Goal: Task Accomplishment & Management: Use online tool/utility

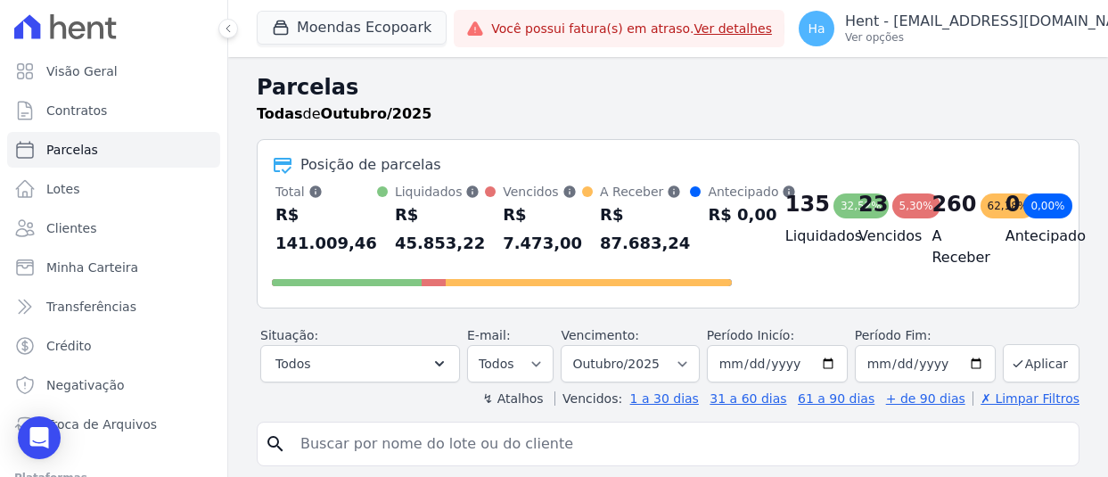
select select
click at [398, 21] on button "Moendas Ecopoark" at bounding box center [352, 28] width 190 height 34
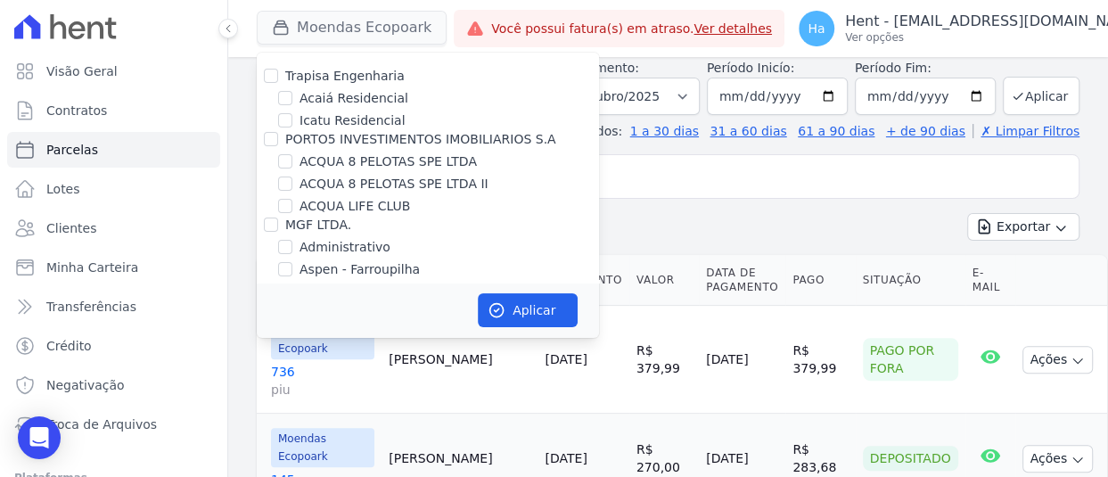
scroll to position [6697, 0]
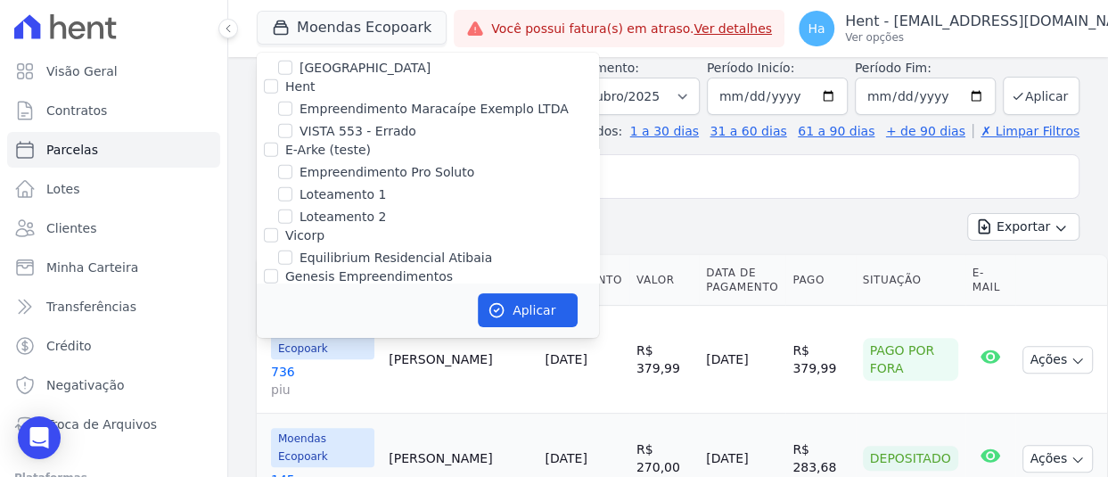
click at [284, 336] on input "[GEOGRAPHIC_DATA] 3" at bounding box center [285, 343] width 14 height 14
checkbox input "true"
click at [515, 300] on button "Aplicar" at bounding box center [528, 310] width 100 height 34
select select
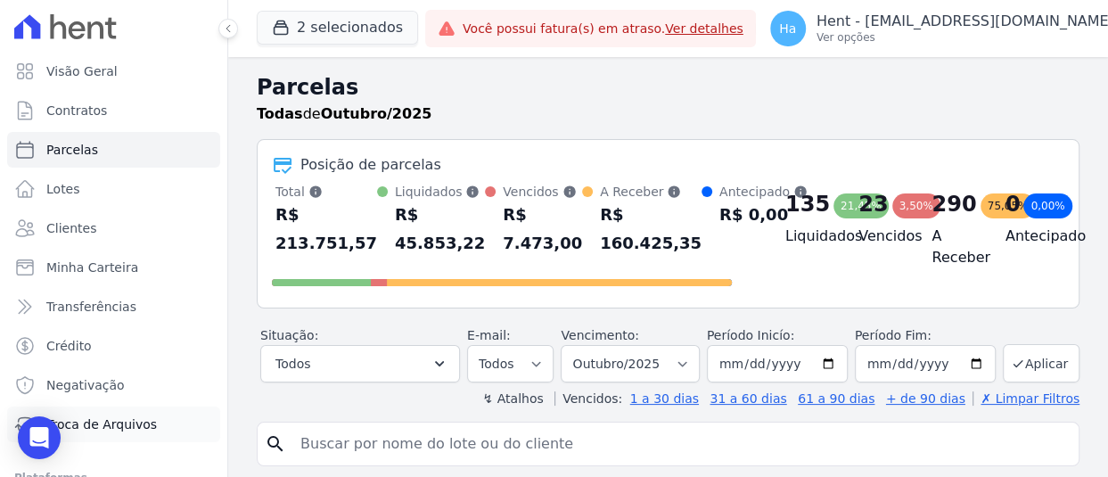
click at [119, 424] on span "Troca de Arquivos" at bounding box center [101, 424] width 111 height 18
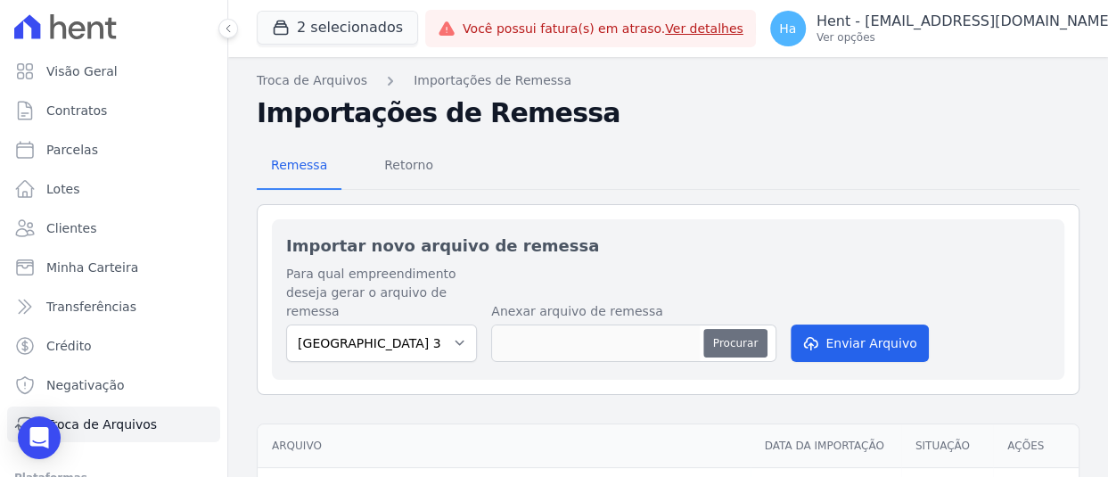
click at [761, 331] on button "Procurar" at bounding box center [735, 343] width 64 height 29
type input "20251001221.Ingrid.txt"
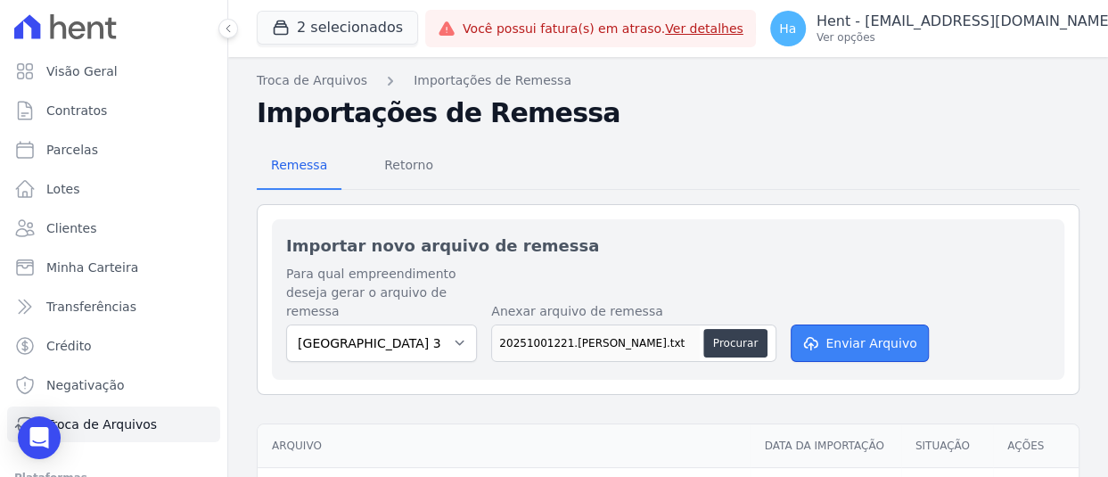
click at [889, 342] on button "Enviar Arquivo" at bounding box center [859, 343] width 137 height 37
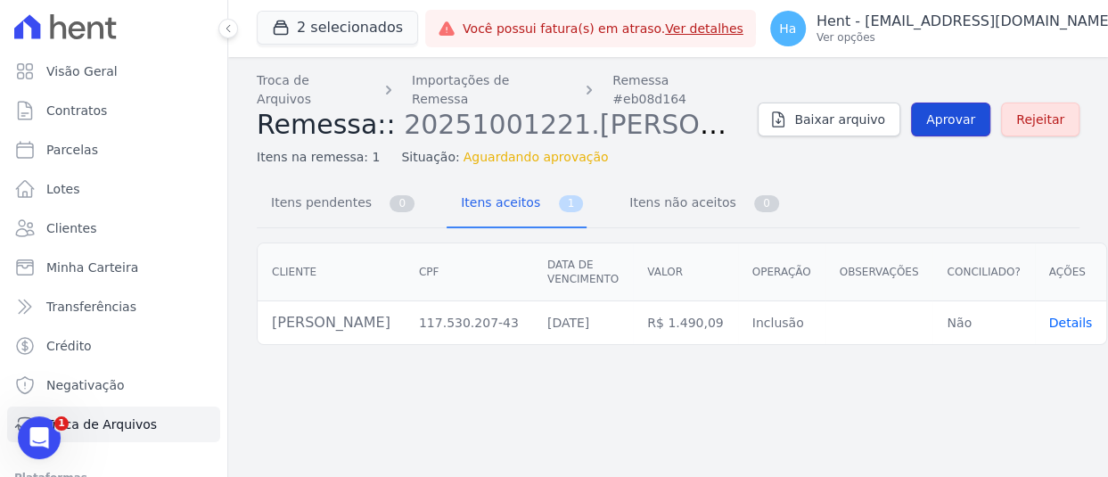
click at [959, 113] on span "Aprovar" at bounding box center [950, 120] width 49 height 18
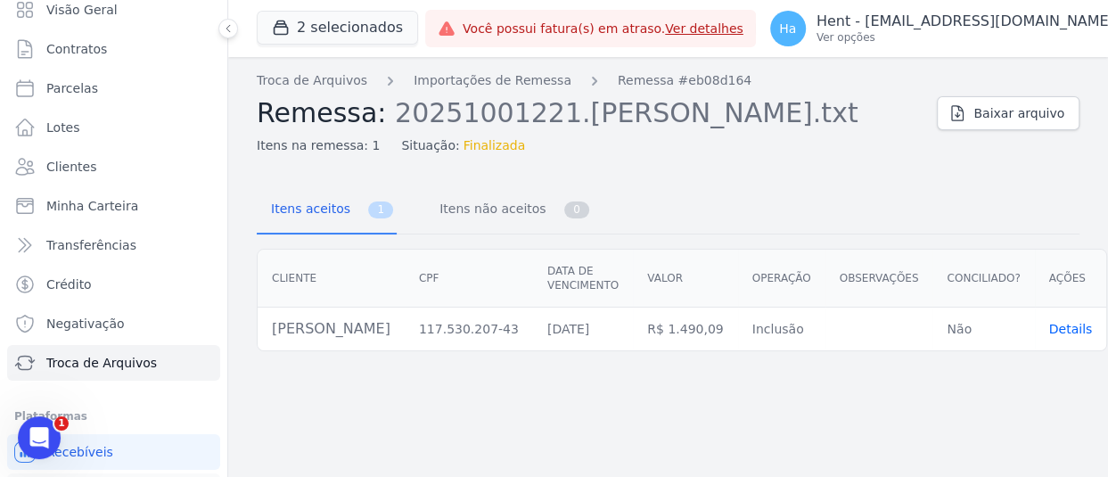
scroll to position [133, 0]
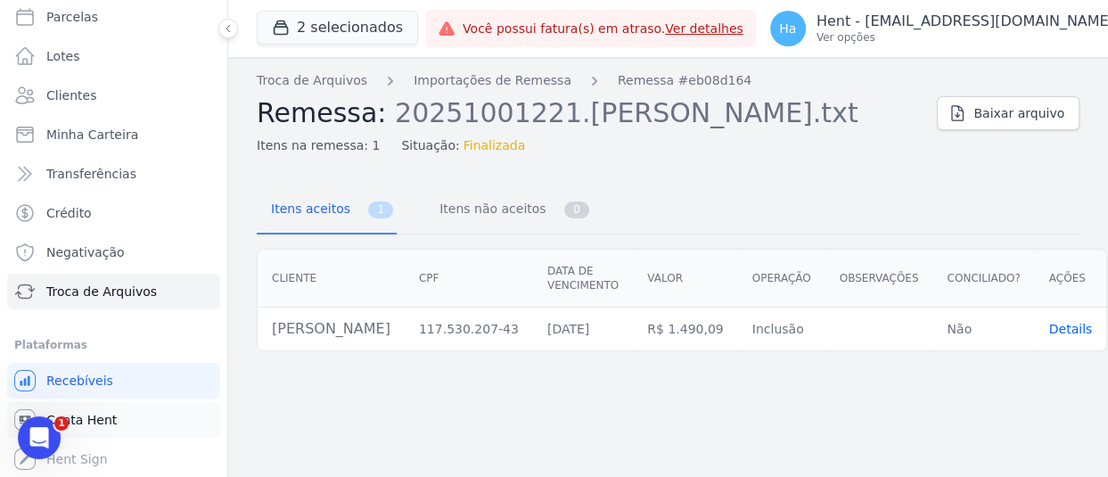
click at [117, 418] on link "Conta Hent" at bounding box center [113, 420] width 213 height 36
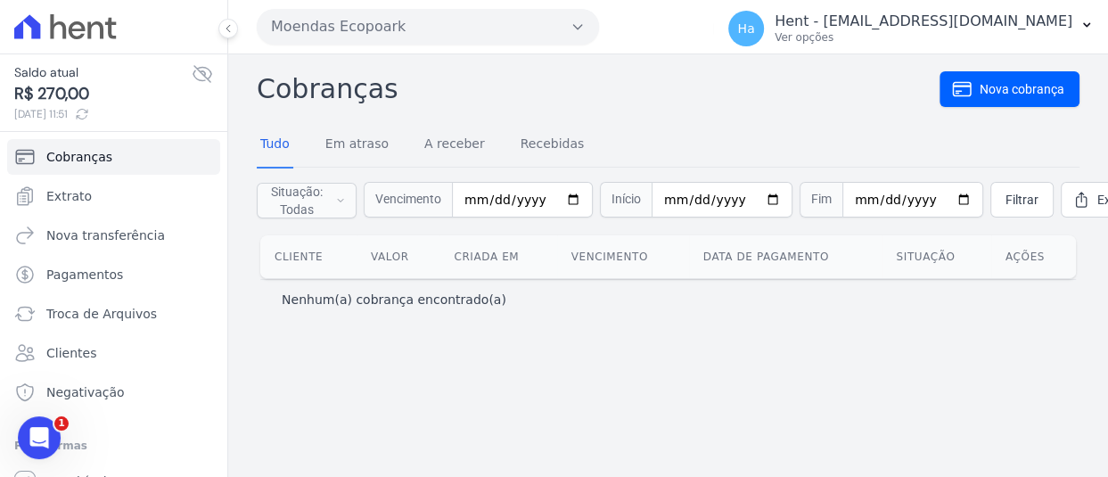
click at [578, 22] on icon "button" at bounding box center [578, 27] width 14 height 14
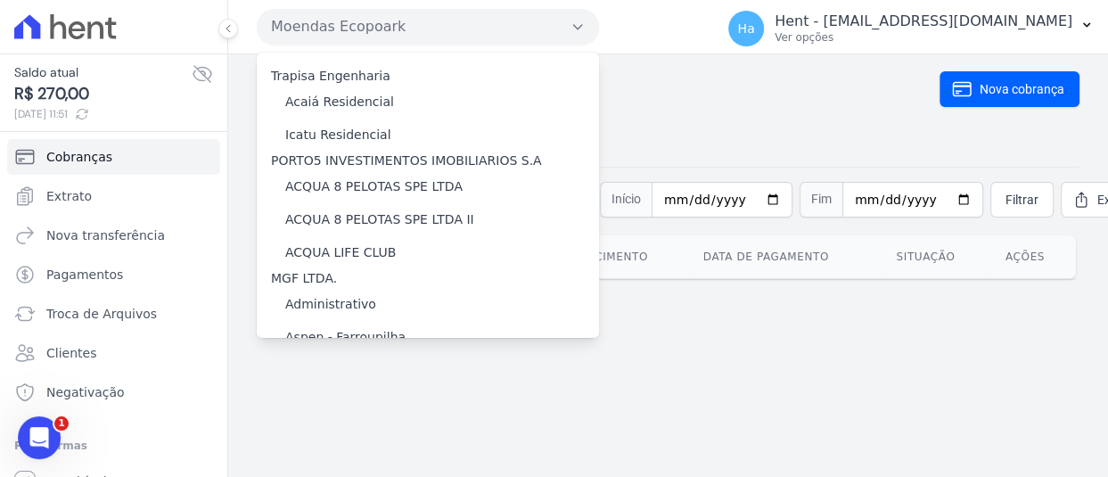
scroll to position [8998, 0]
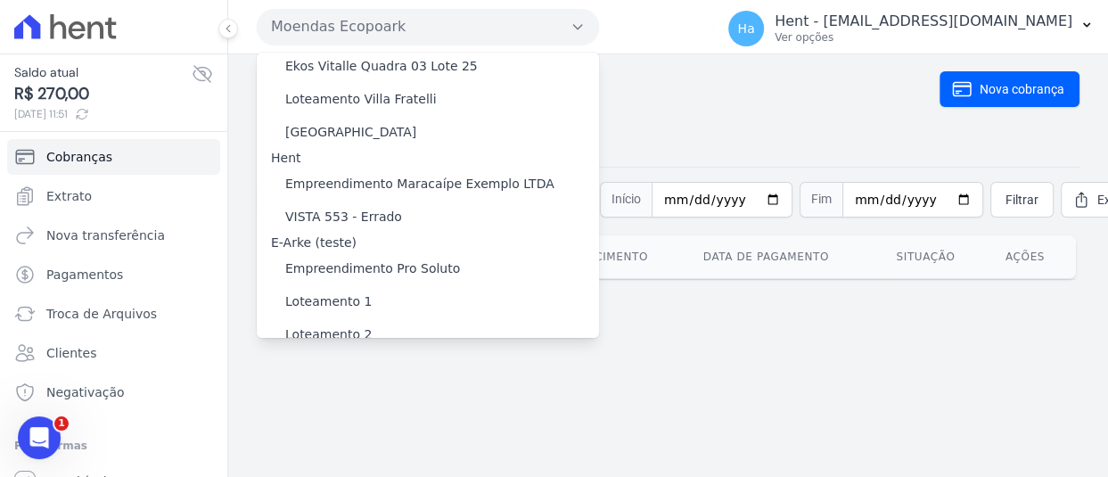
click at [0, 0] on input "[GEOGRAPHIC_DATA] 3" at bounding box center [0, 0] width 0 height 0
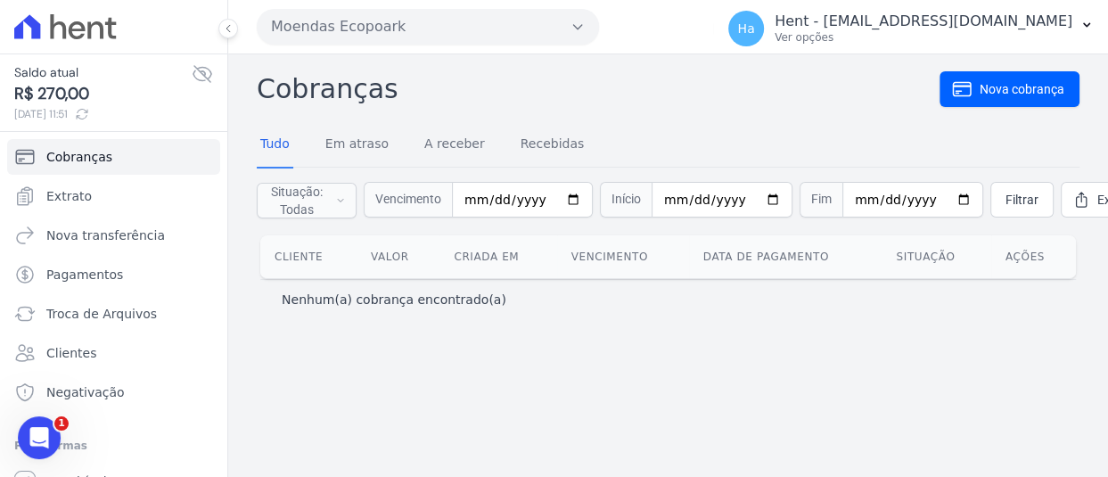
click at [419, 21] on button "Moendas Ecopoark" at bounding box center [428, 27] width 342 height 36
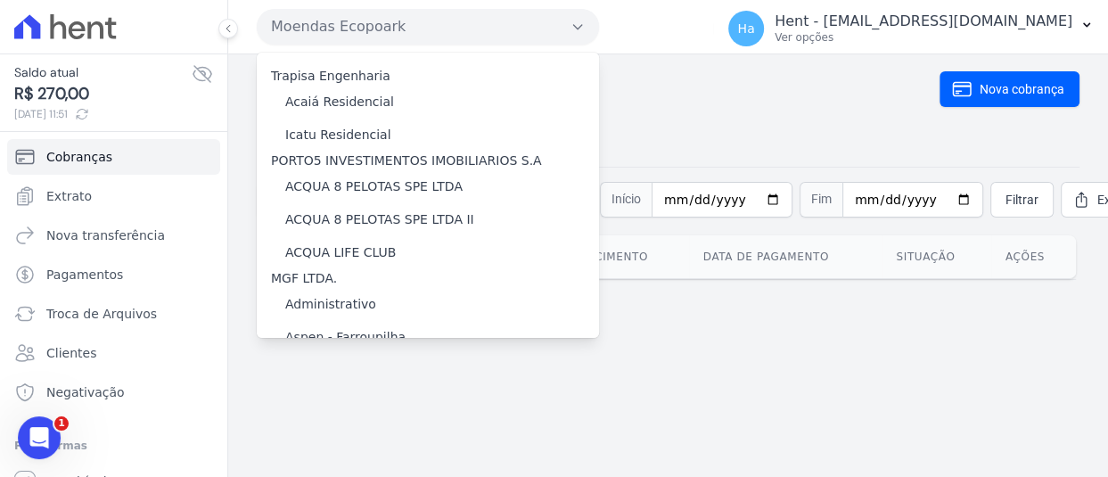
scroll to position [8998, 0]
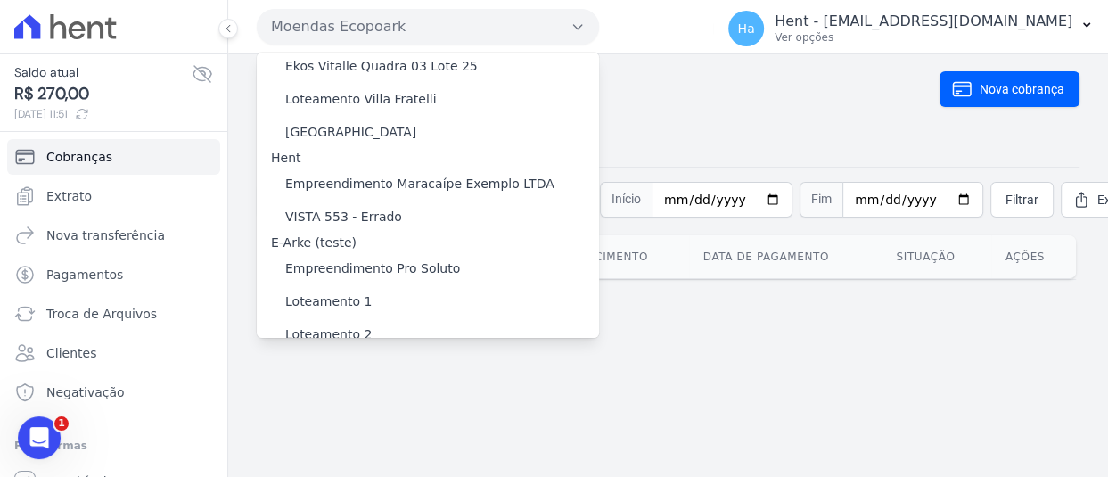
click at [0, 0] on input "[GEOGRAPHIC_DATA] 3" at bounding box center [0, 0] width 0 height 0
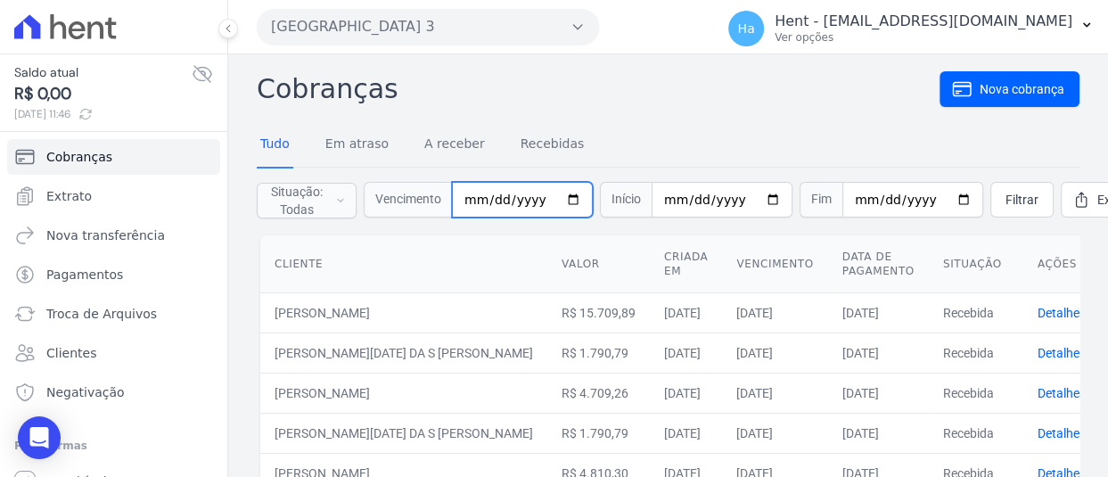
click at [468, 194] on input "date" at bounding box center [522, 200] width 141 height 36
click at [466, 194] on input "0002-01-01" at bounding box center [522, 200] width 141 height 36
type input "[DATE]"
click at [1006, 194] on span "Filtrar" at bounding box center [1022, 200] width 33 height 18
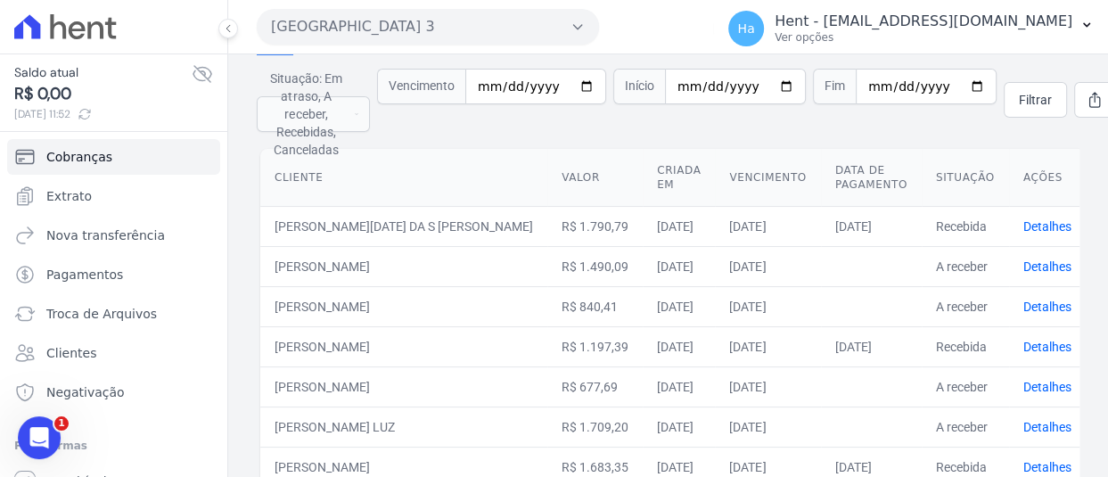
scroll to position [96, 0]
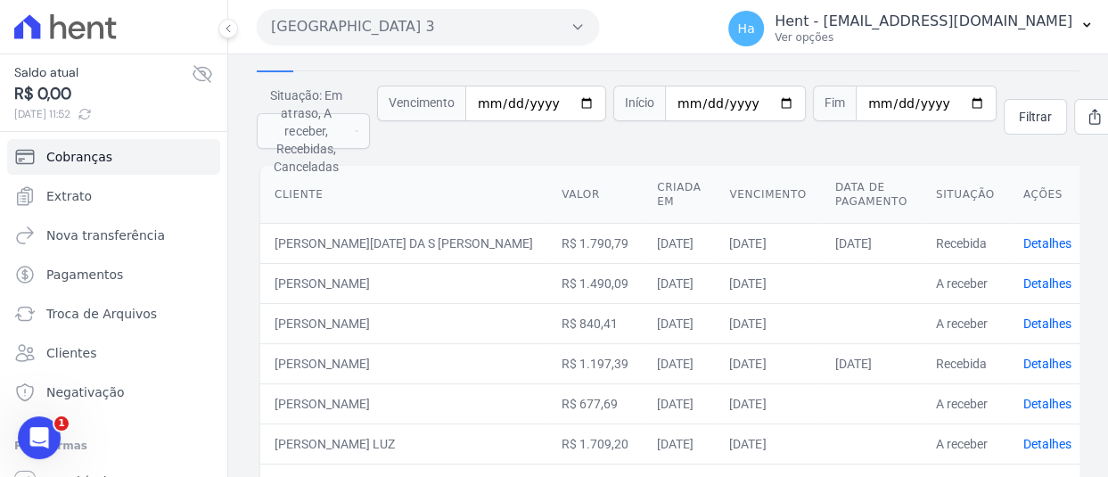
click at [465, 173] on th "Cliente" at bounding box center [403, 195] width 287 height 58
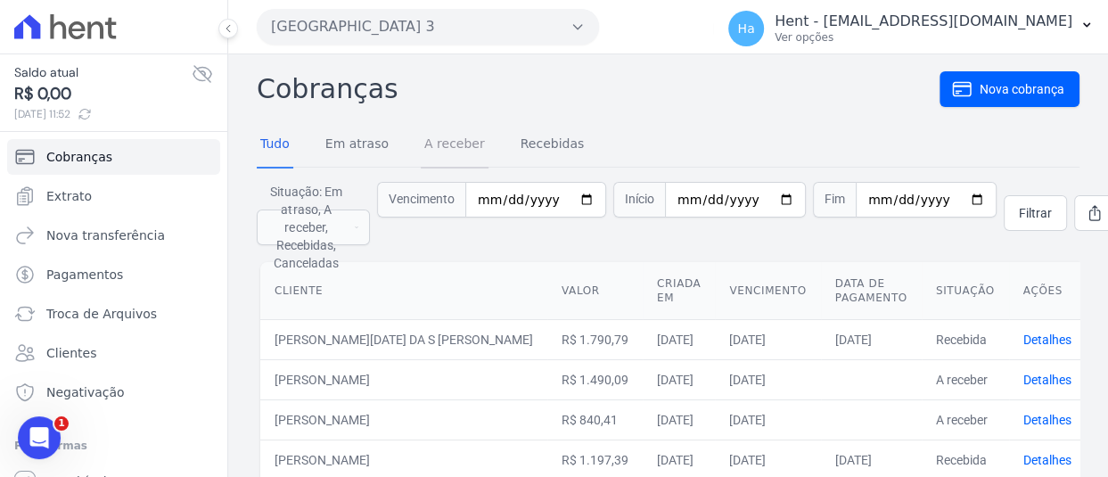
click at [432, 146] on link "A receber" at bounding box center [455, 145] width 68 height 46
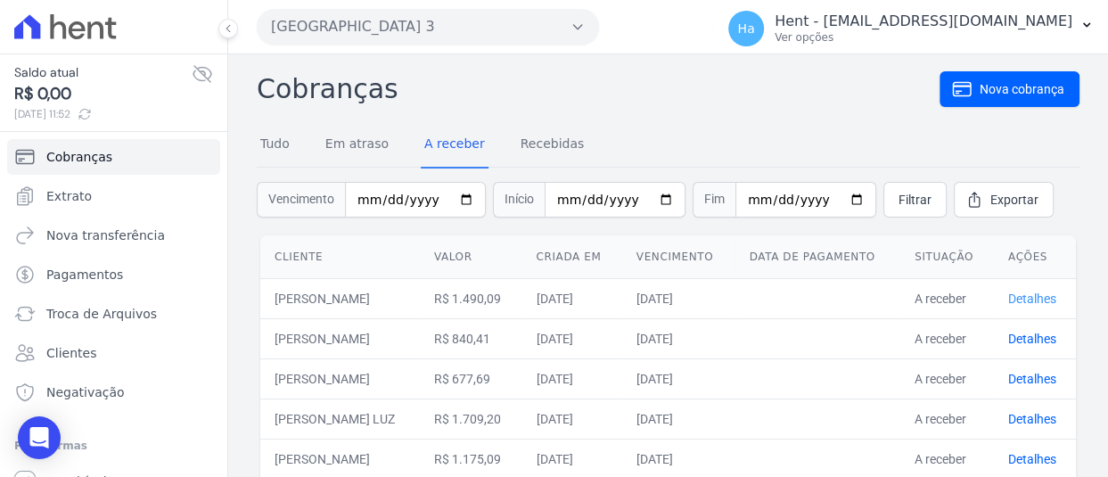
click at [1041, 306] on link "Detalhes" at bounding box center [1032, 299] width 48 height 14
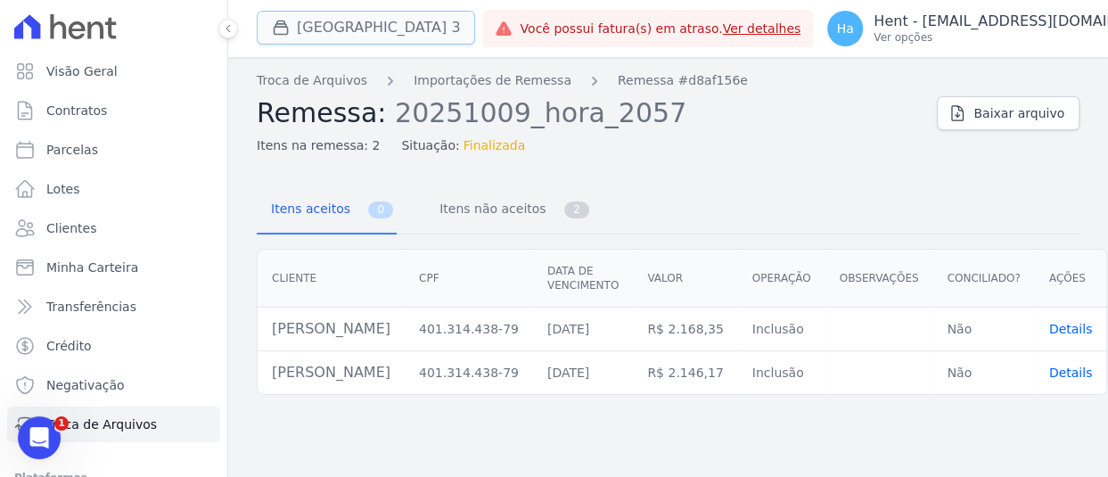
click at [339, 33] on button "[GEOGRAPHIC_DATA] 3" at bounding box center [366, 28] width 218 height 34
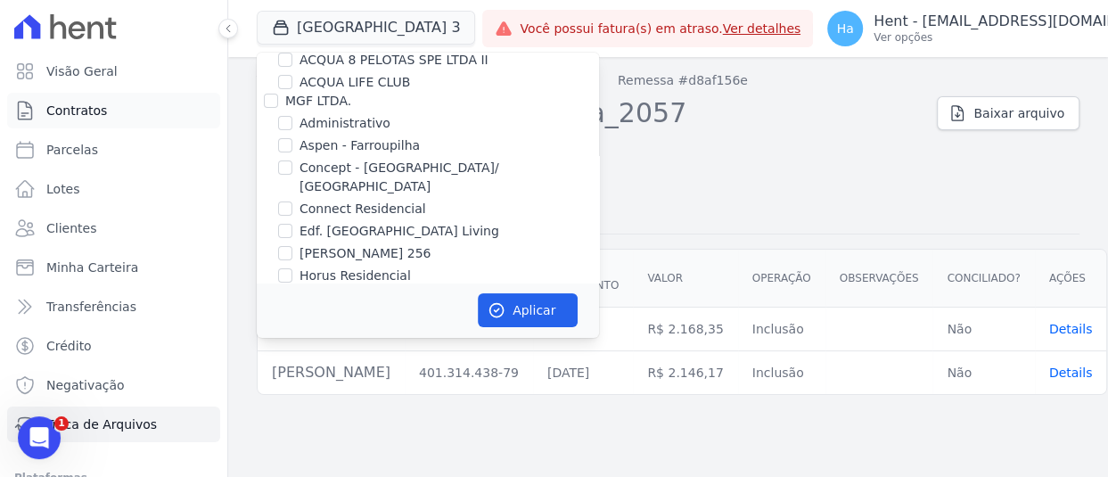
scroll to position [12119, 0]
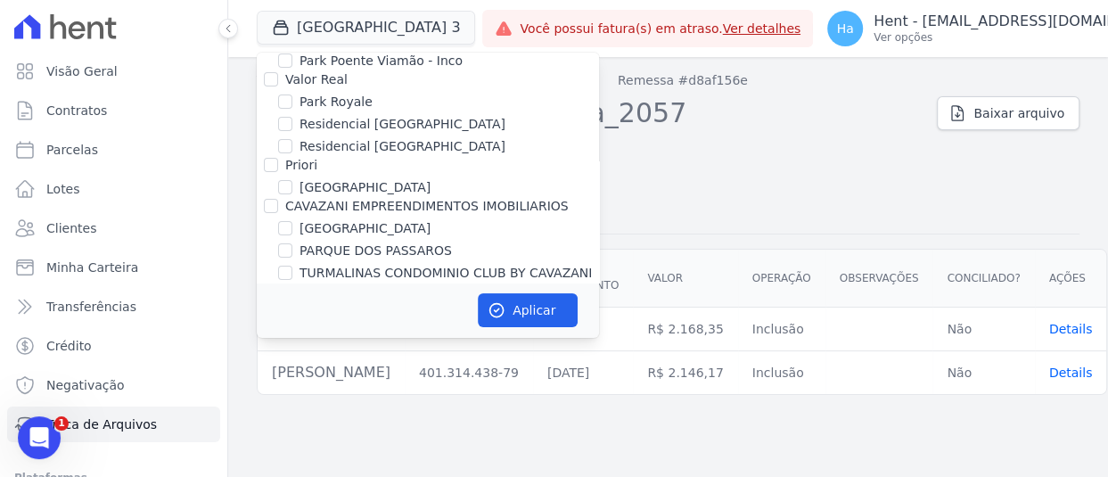
click at [266, 459] on input "JDG" at bounding box center [271, 466] width 14 height 14
checkbox input "true"
click at [514, 300] on button "Aplicar" at bounding box center [528, 310] width 100 height 34
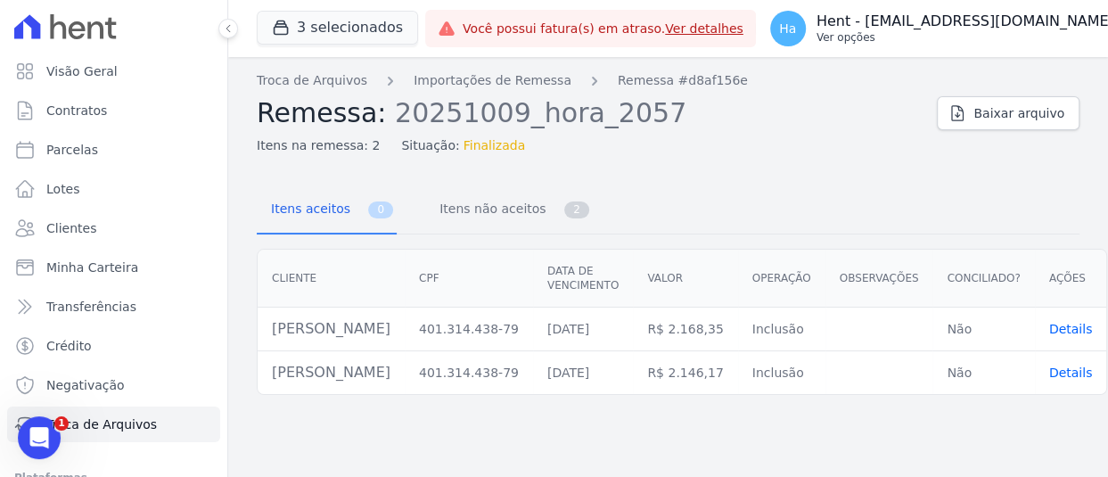
click at [984, 29] on p "Hent - [EMAIL_ADDRESS][DOMAIN_NAME]" at bounding box center [966, 21] width 298 height 18
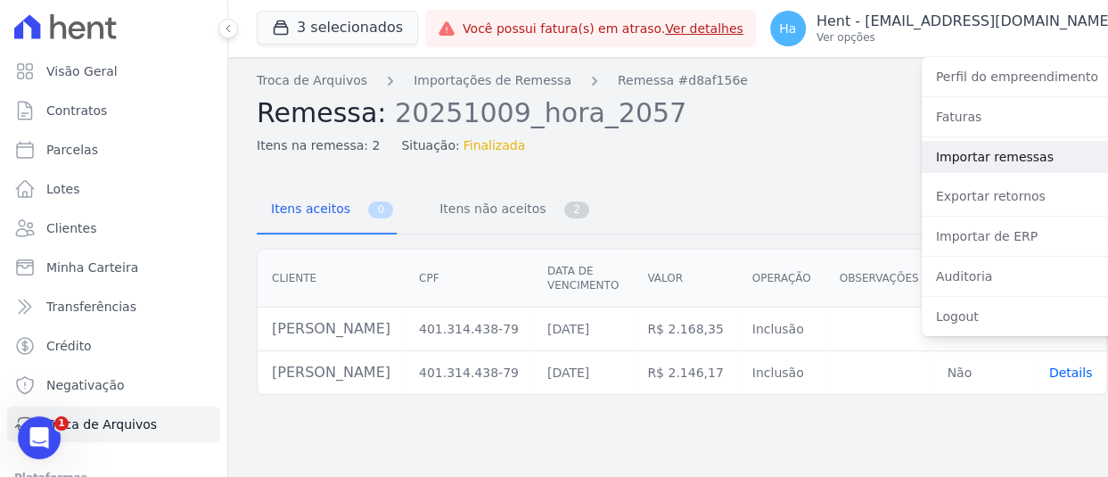
click at [922, 157] on link "Importar remessas" at bounding box center [1036, 157] width 228 height 32
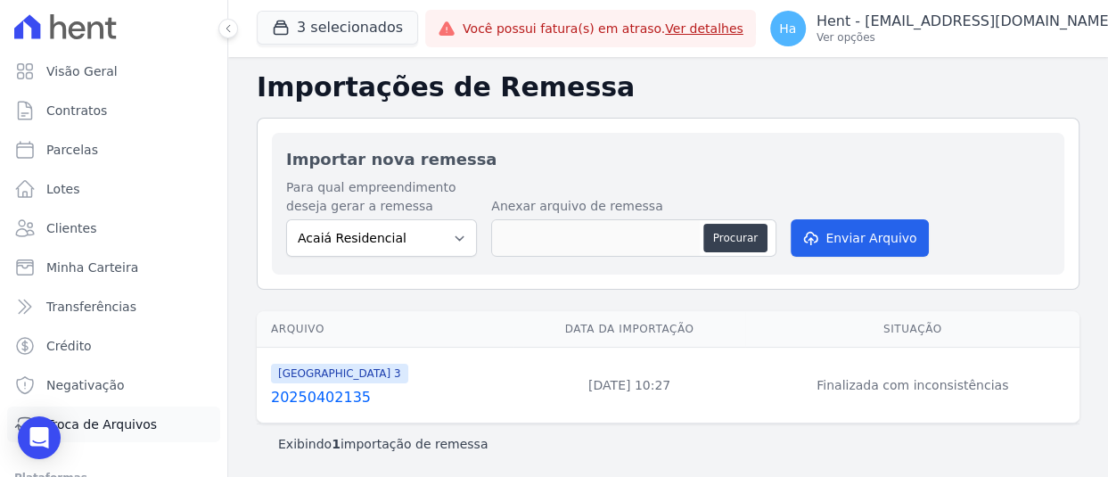
click at [140, 431] on span "Troca de Arquivos" at bounding box center [101, 424] width 111 height 18
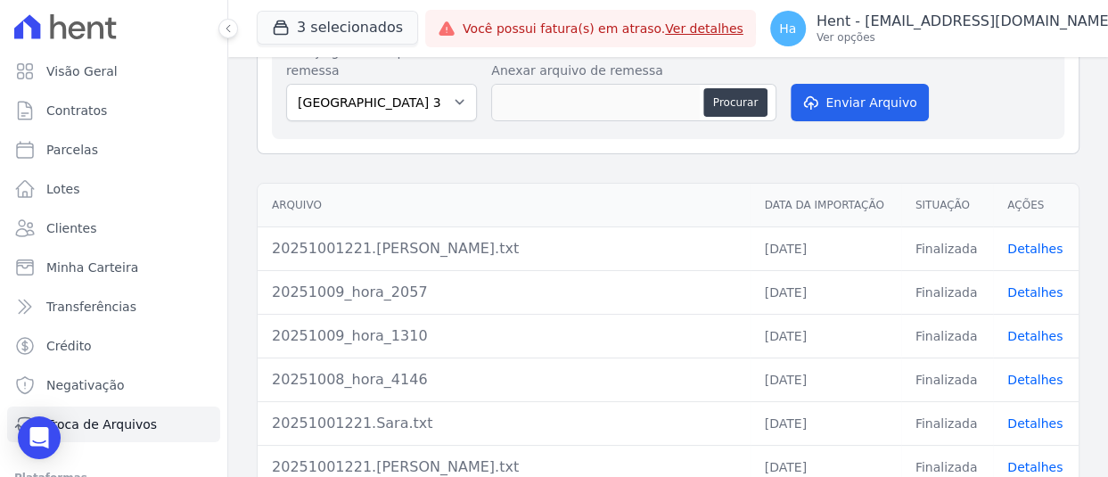
scroll to position [267, 0]
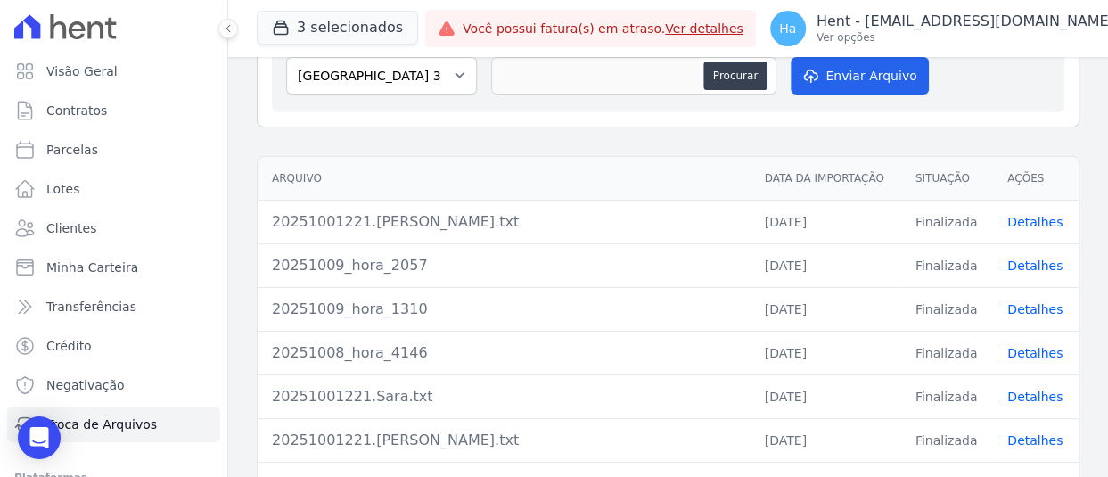
click at [1029, 266] on link "Detalhes" at bounding box center [1035, 266] width 55 height 14
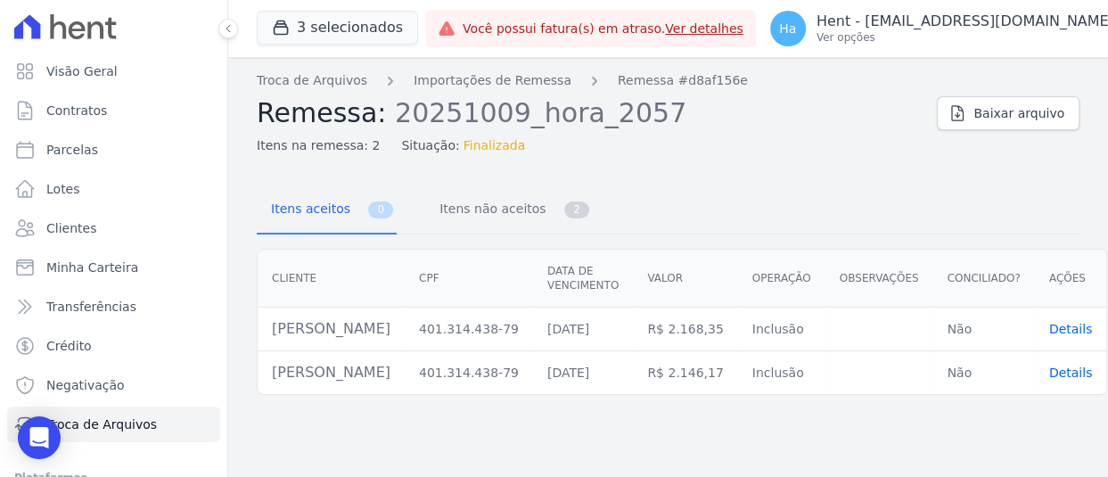
click at [767, 434] on div "Troca de Arquivos Importações de Remessa Remessa #d8af156e Remessa: 20251009_ho…" at bounding box center [668, 267] width 880 height 420
drag, startPoint x: 418, startPoint y: 328, endPoint x: 272, endPoint y: 328, distance: 146.2
click at [272, 328] on td "[PERSON_NAME]" at bounding box center [331, 330] width 147 height 44
copy td "[PERSON_NAME]"
click at [73, 231] on span "Clientes" at bounding box center [71, 228] width 50 height 18
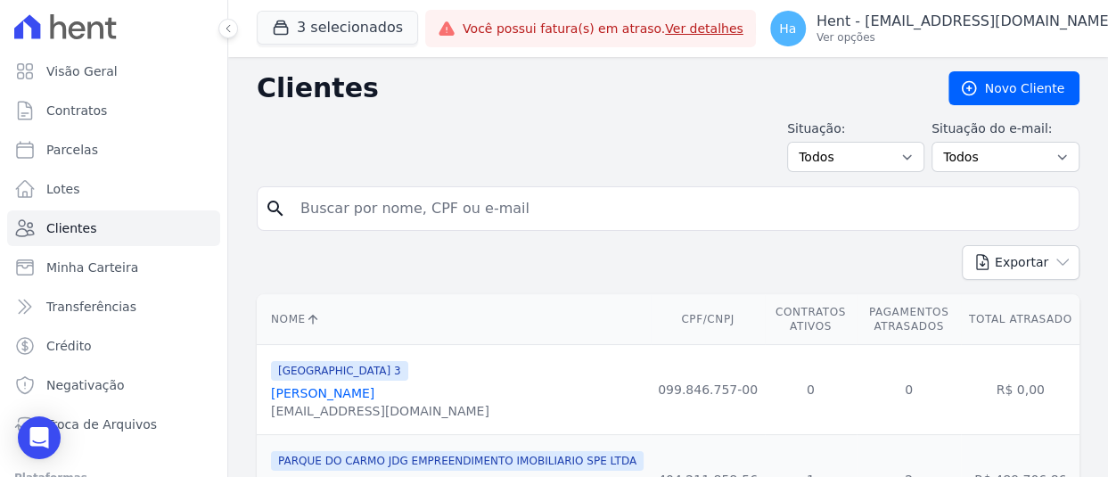
click at [484, 204] on input "search" at bounding box center [681, 209] width 782 height 36
paste input "[PERSON_NAME]"
type input "[PERSON_NAME]"
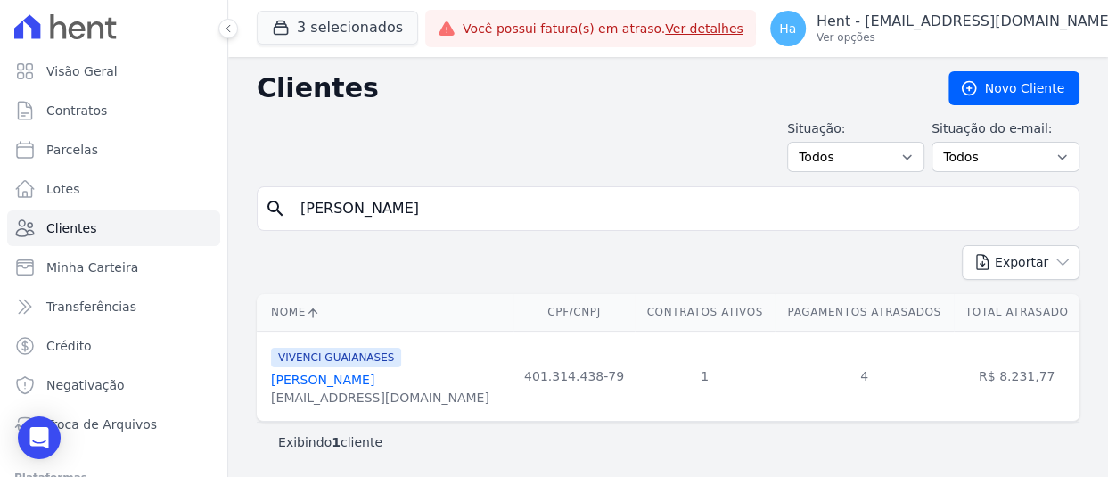
click at [348, 386] on link "[PERSON_NAME]" at bounding box center [322, 380] width 103 height 14
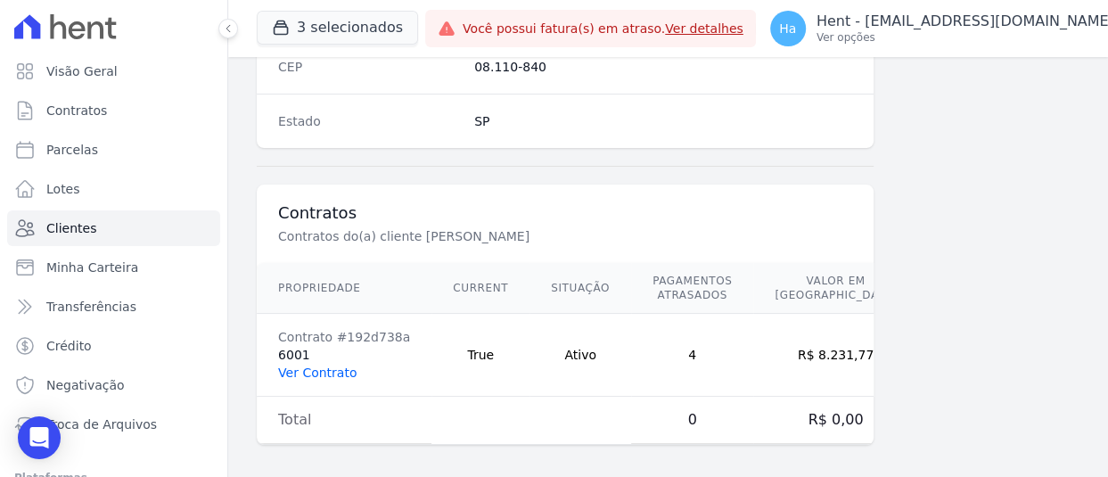
scroll to position [1203, 0]
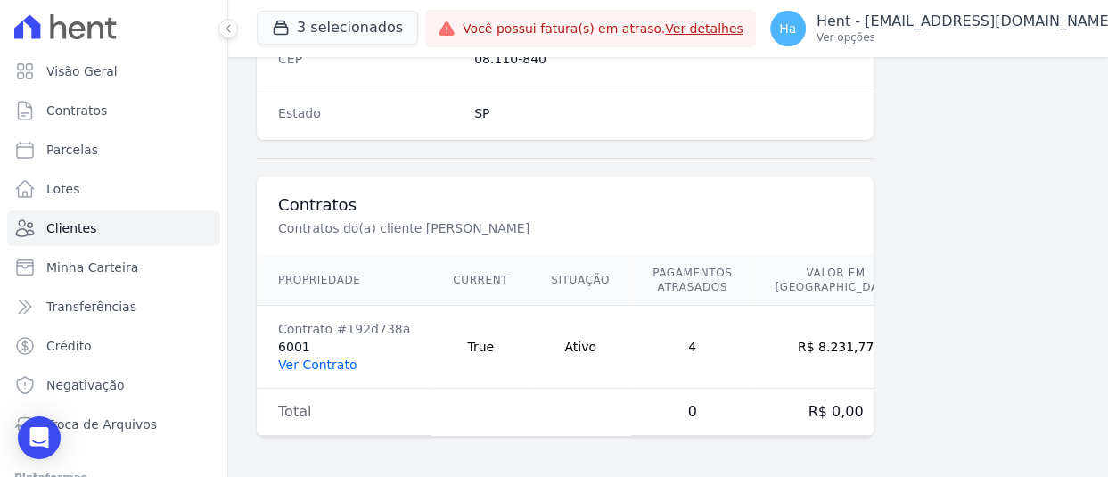
click at [337, 358] on link "Ver Contrato" at bounding box center [317, 365] width 78 height 14
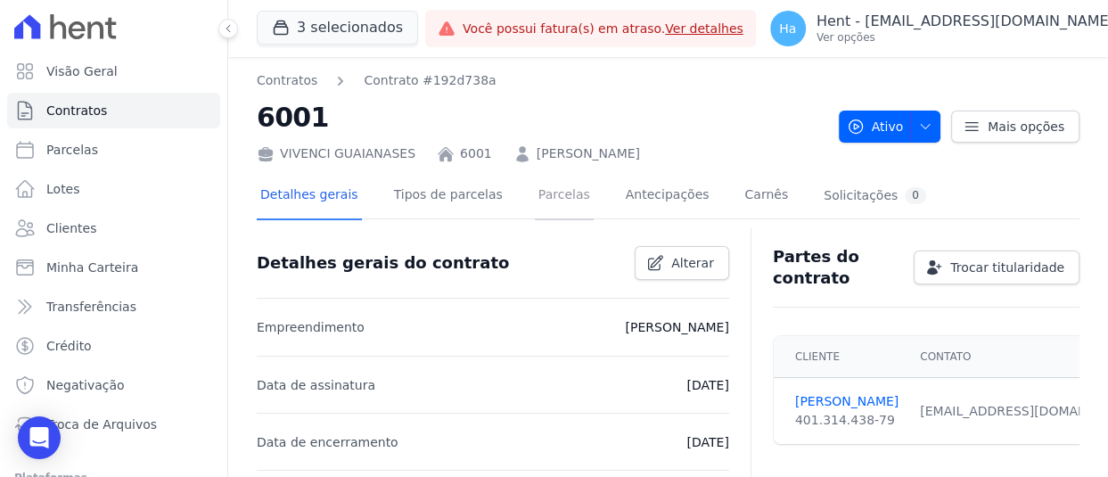
click at [544, 202] on link "Parcelas" at bounding box center [564, 196] width 59 height 47
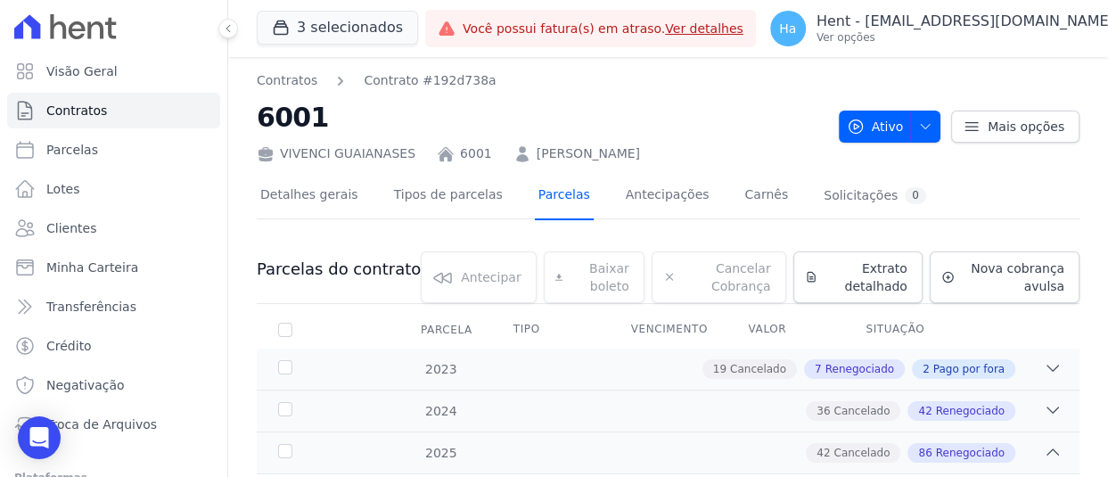
click at [546, 204] on link "Parcelas" at bounding box center [564, 196] width 59 height 47
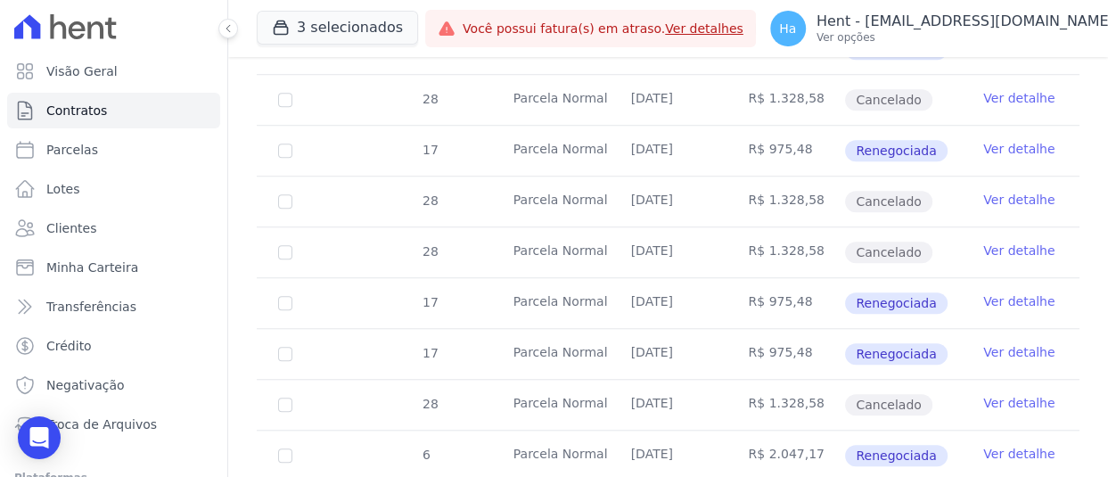
scroll to position [6794, 0]
